Goal: Task Accomplishment & Management: Complete application form

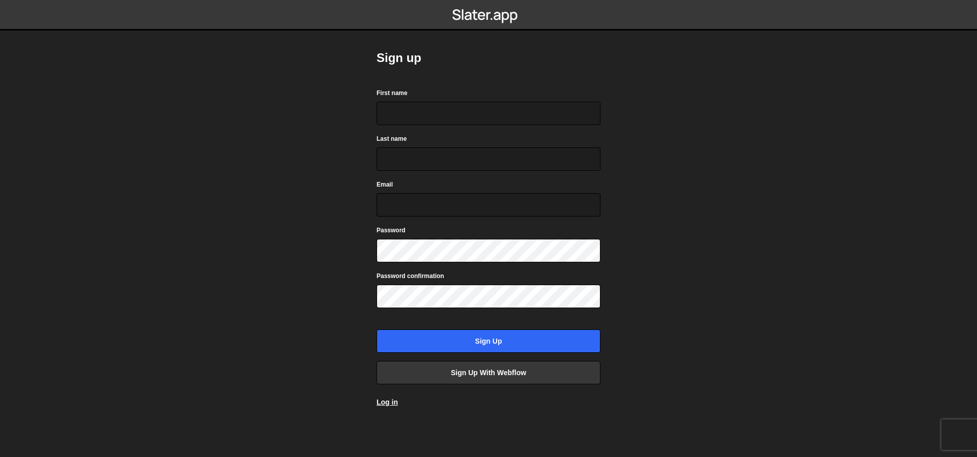
click at [446, 125] on form "First name Last name Email Password Password confirmation Sign up" at bounding box center [488, 220] width 224 height 266
click at [448, 118] on input "First name" at bounding box center [488, 113] width 224 height 23
type input "Rahat"
click at [447, 153] on input "Last name" at bounding box center [488, 159] width 224 height 23
type input "Khondokar"
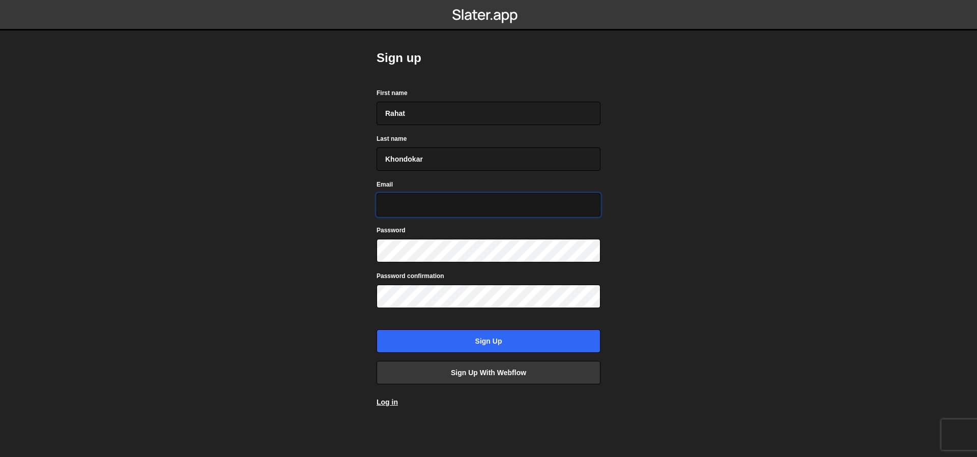
click at [415, 201] on input "Email" at bounding box center [488, 204] width 224 height 23
type input "rahatkstory1@gmail.com"
click at [402, 277] on label "Password confirmation" at bounding box center [410, 276] width 68 height 10
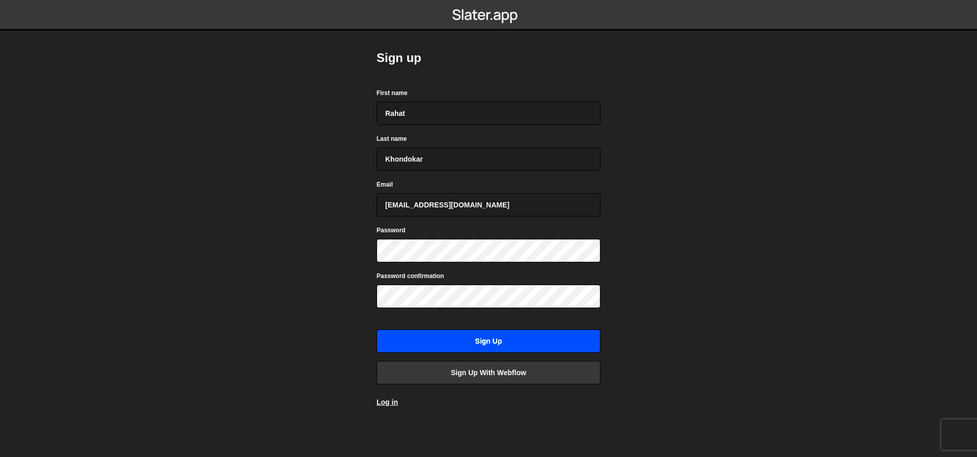
click at [435, 332] on input "Sign up" at bounding box center [488, 341] width 224 height 23
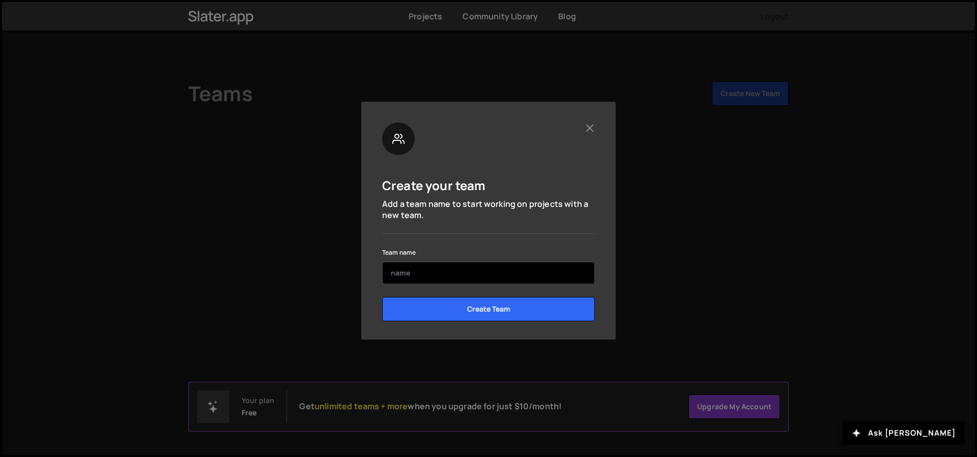
click at [473, 280] on input "text" at bounding box center [488, 273] width 213 height 22
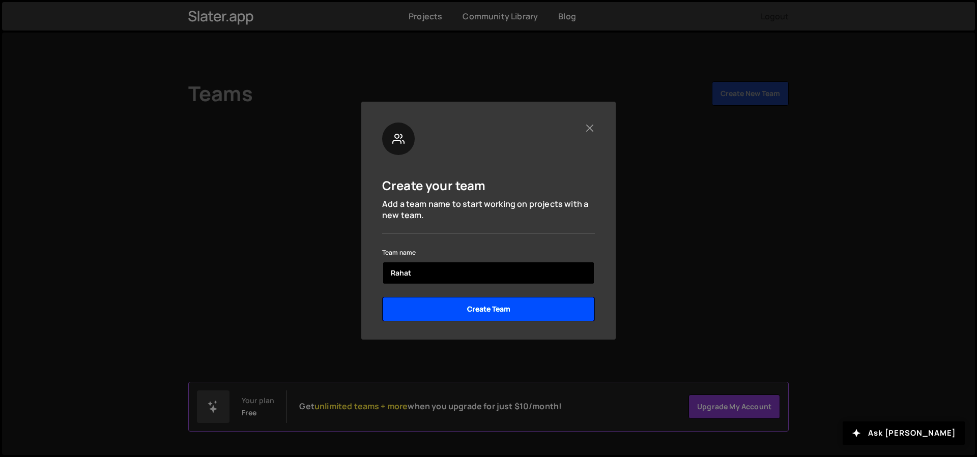
type input "Rahat"
click at [475, 317] on input "Create Team" at bounding box center [488, 309] width 213 height 24
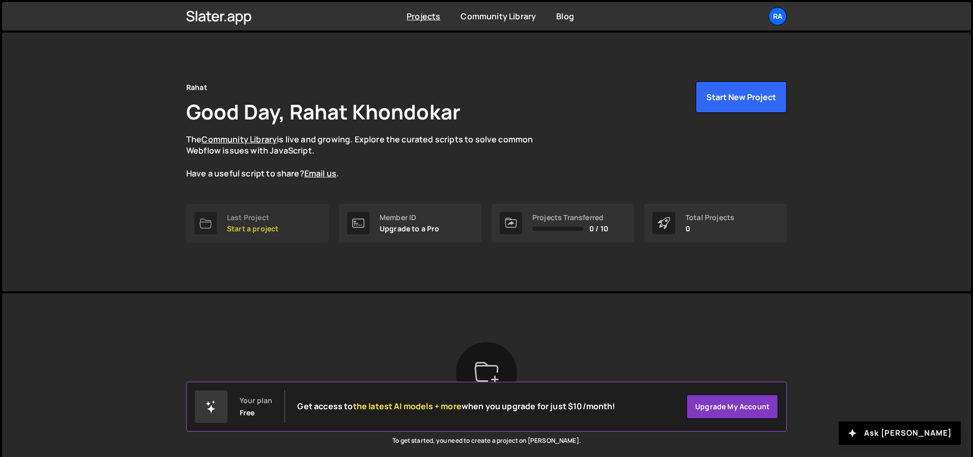
click at [277, 218] on div "Last Project" at bounding box center [252, 218] width 51 height 8
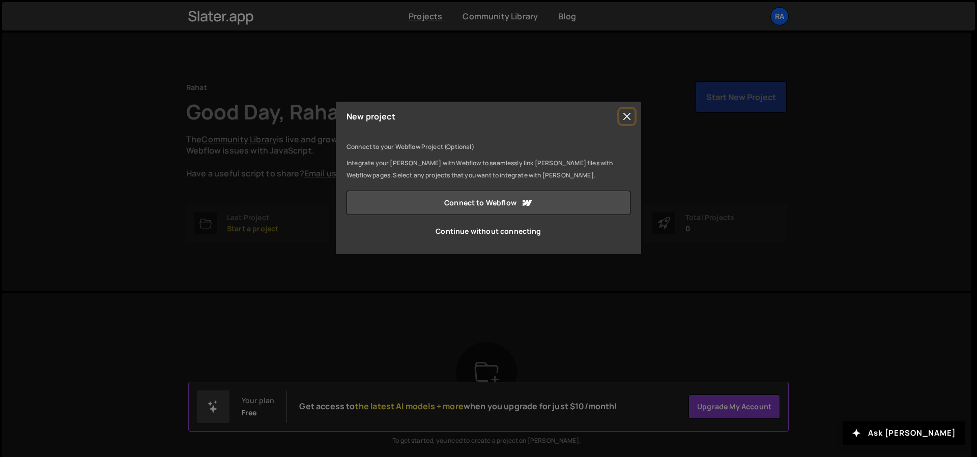
click at [628, 118] on button "Close" at bounding box center [626, 116] width 15 height 15
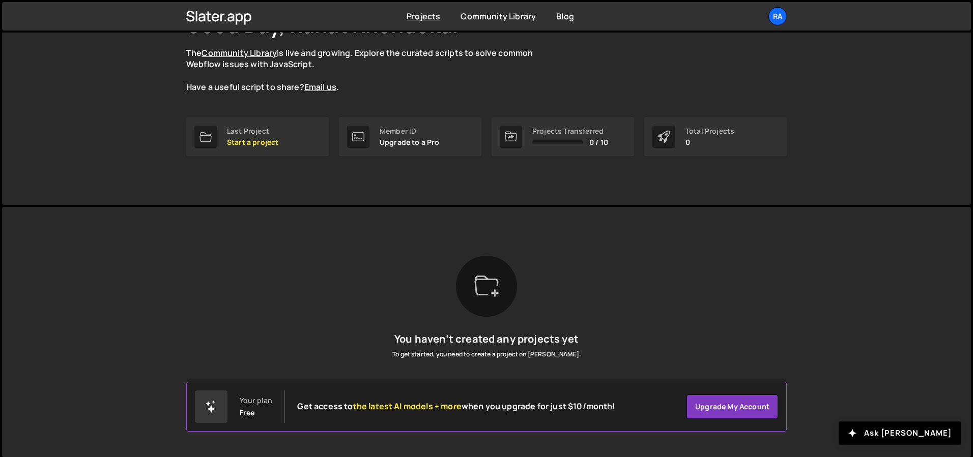
scroll to position [88, 0]
